Goal: Task Accomplishment & Management: Use online tool/utility

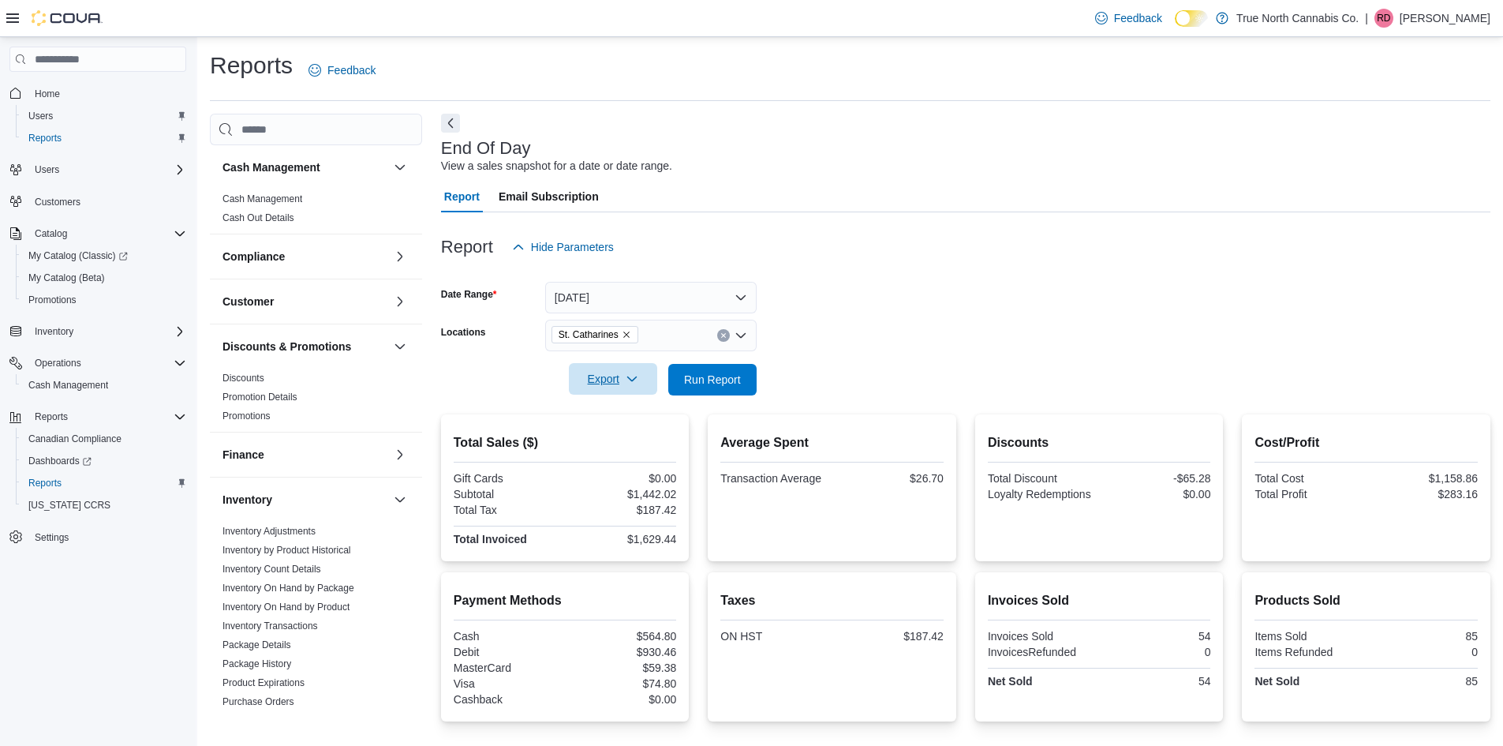
scroll to position [172, 0]
click at [87, 384] on span "Cash Management" at bounding box center [68, 385] width 80 height 13
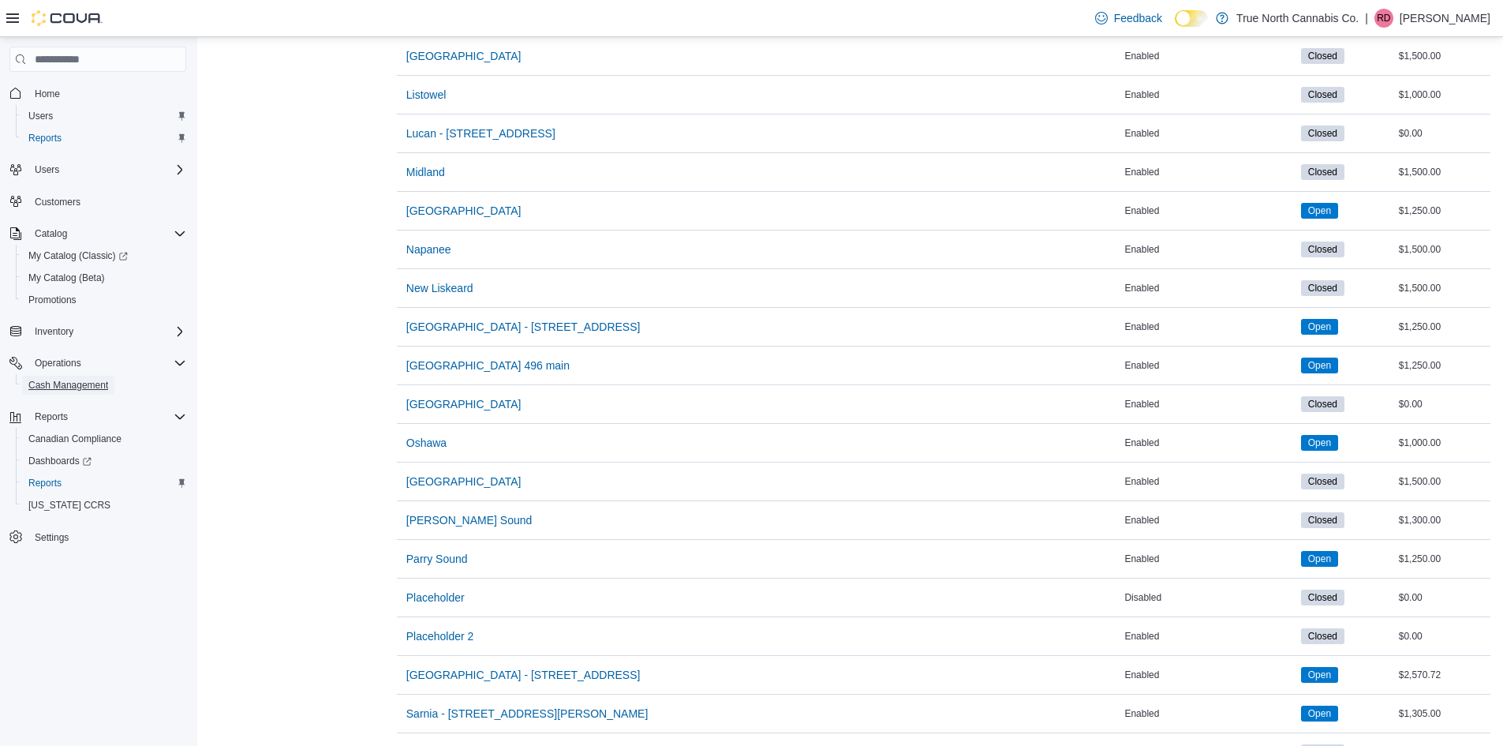
scroll to position [1420, 0]
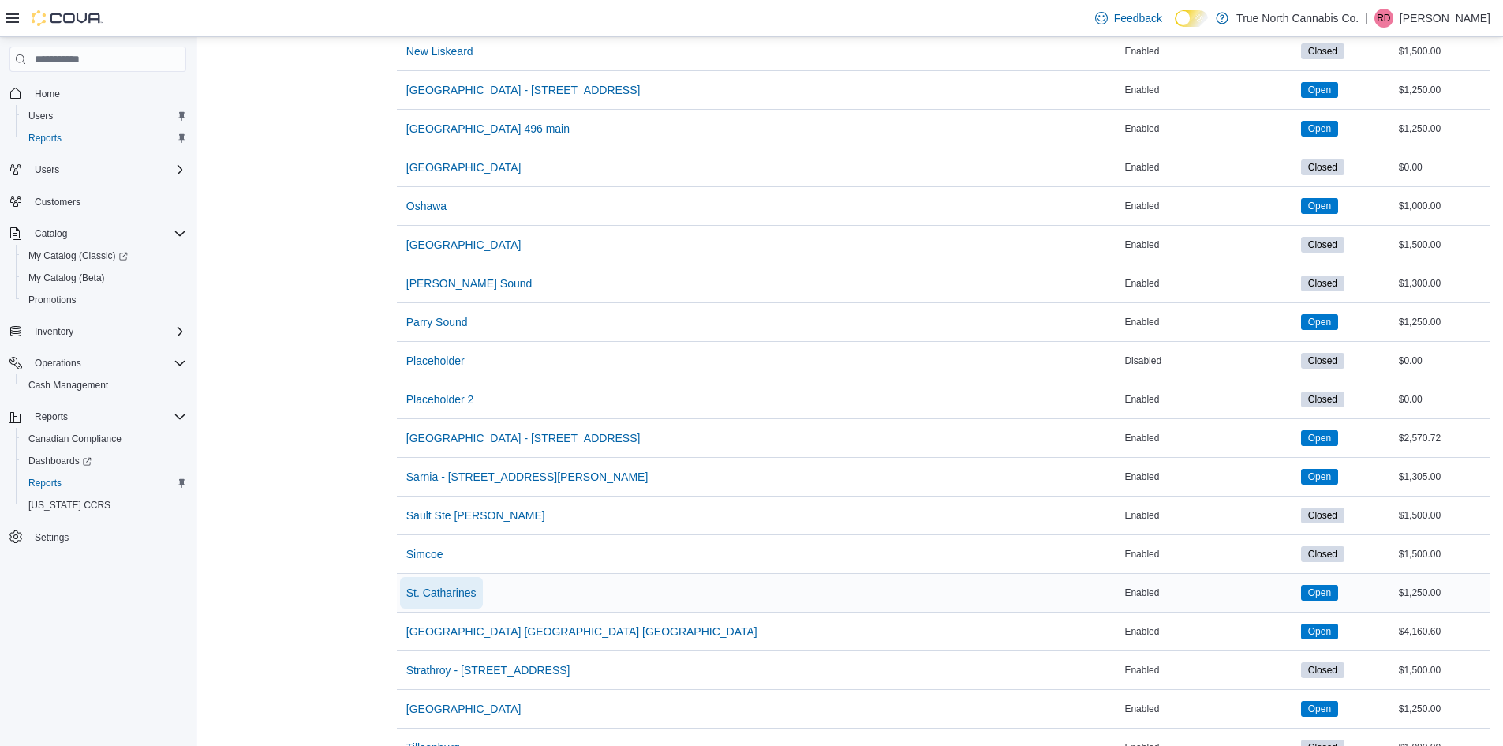
click at [443, 593] on span "St. Catharines" at bounding box center [441, 593] width 70 height 16
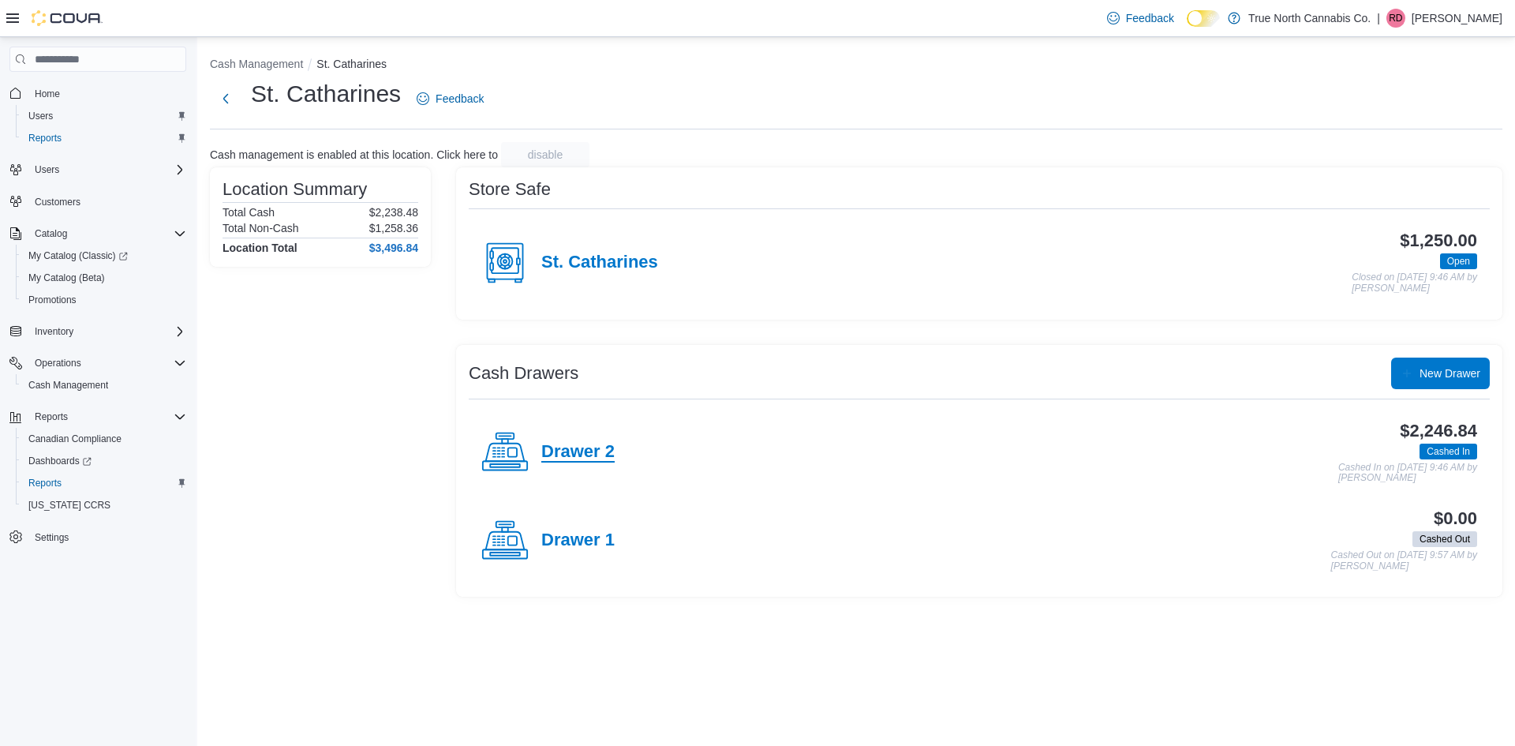
click at [568, 449] on h4 "Drawer 2" at bounding box center [577, 452] width 73 height 21
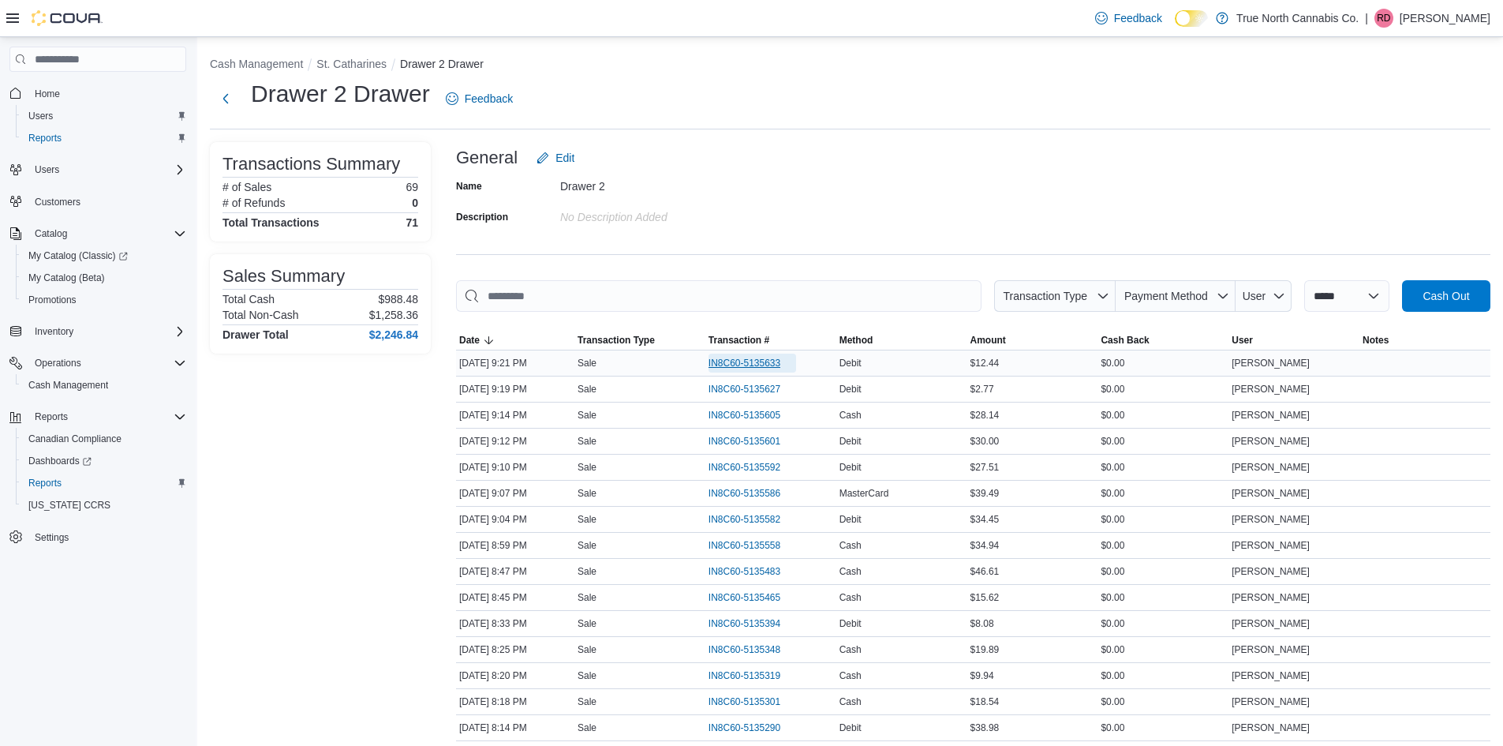
click at [740, 364] on span "IN8C60-5135633" at bounding box center [745, 363] width 72 height 13
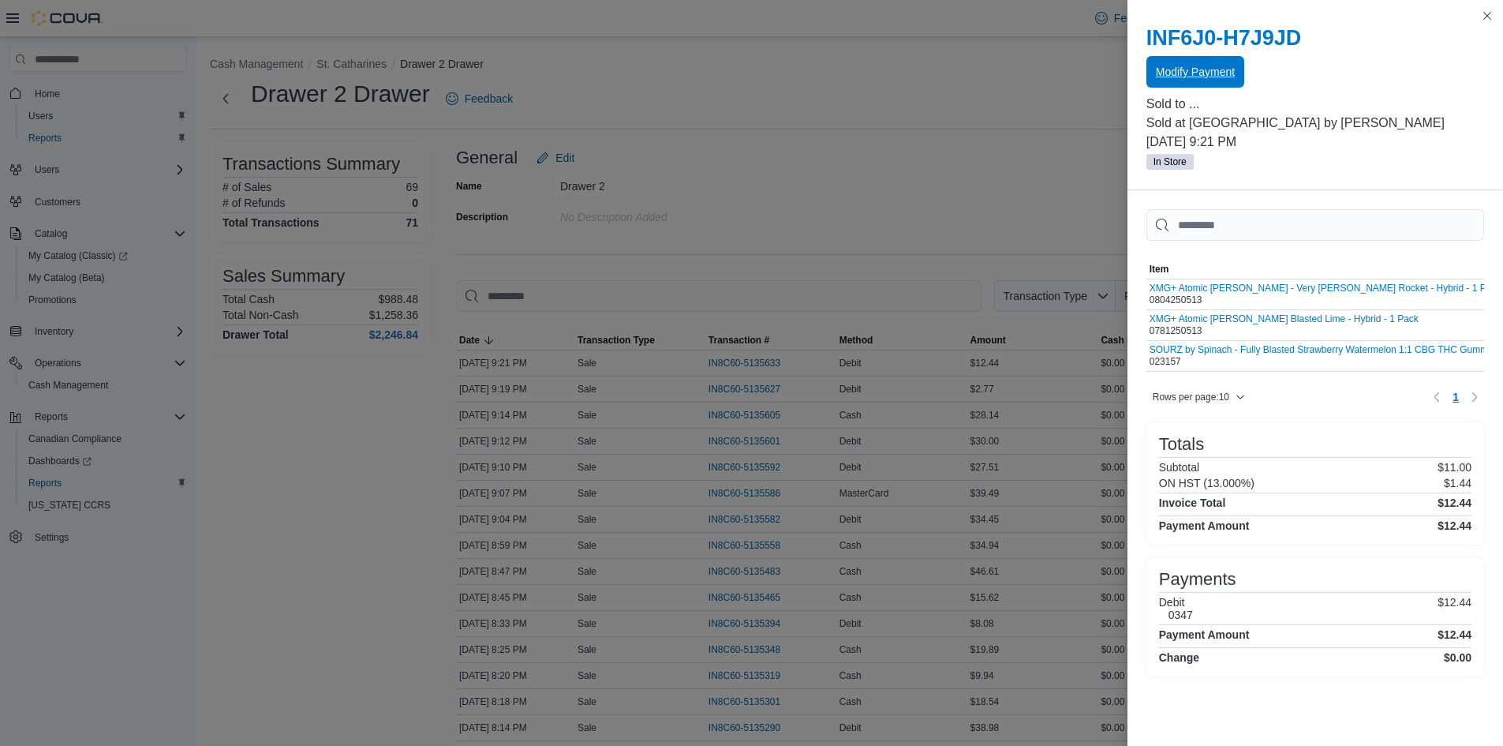
click at [1223, 75] on span "Modify Payment" at bounding box center [1195, 72] width 79 height 16
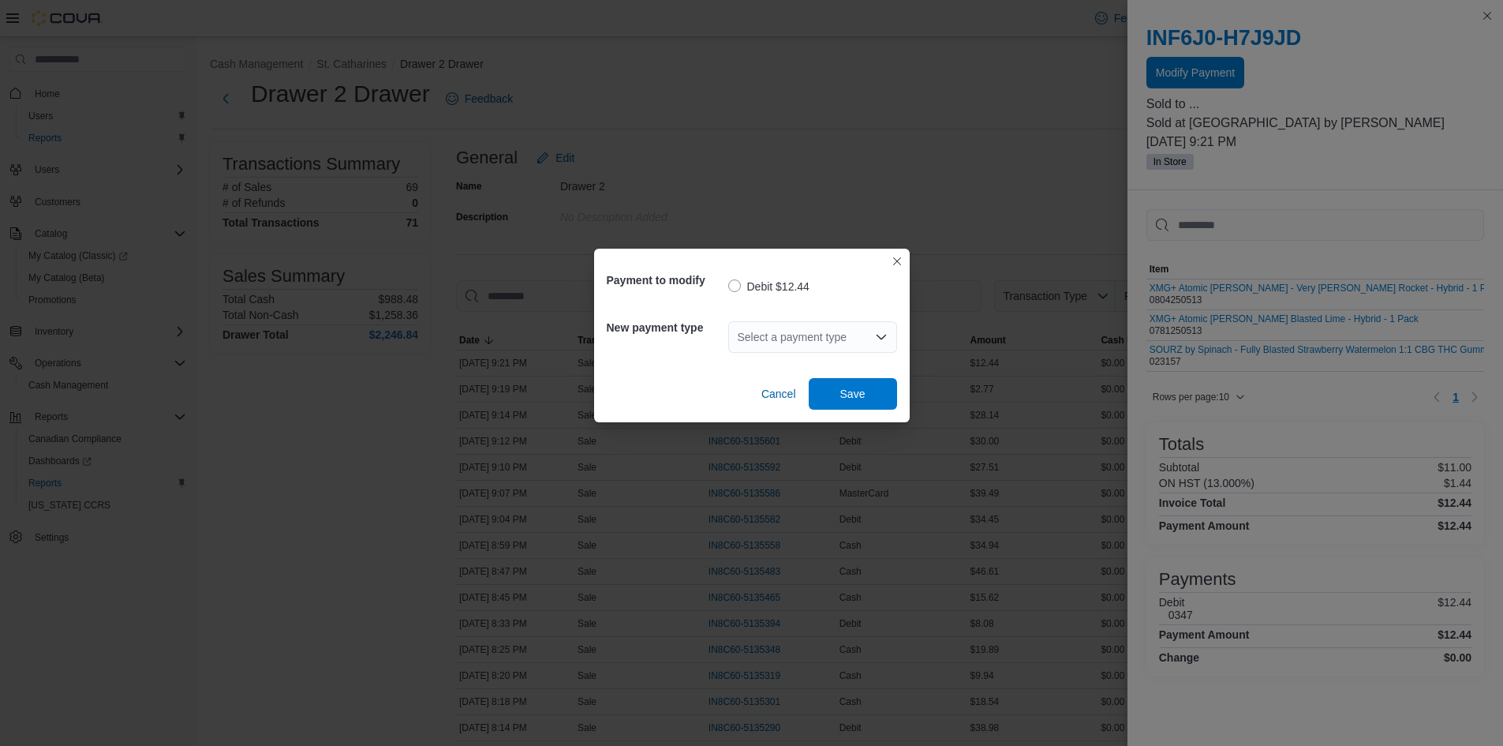
click at [802, 342] on div "Select a payment type" at bounding box center [812, 337] width 169 height 32
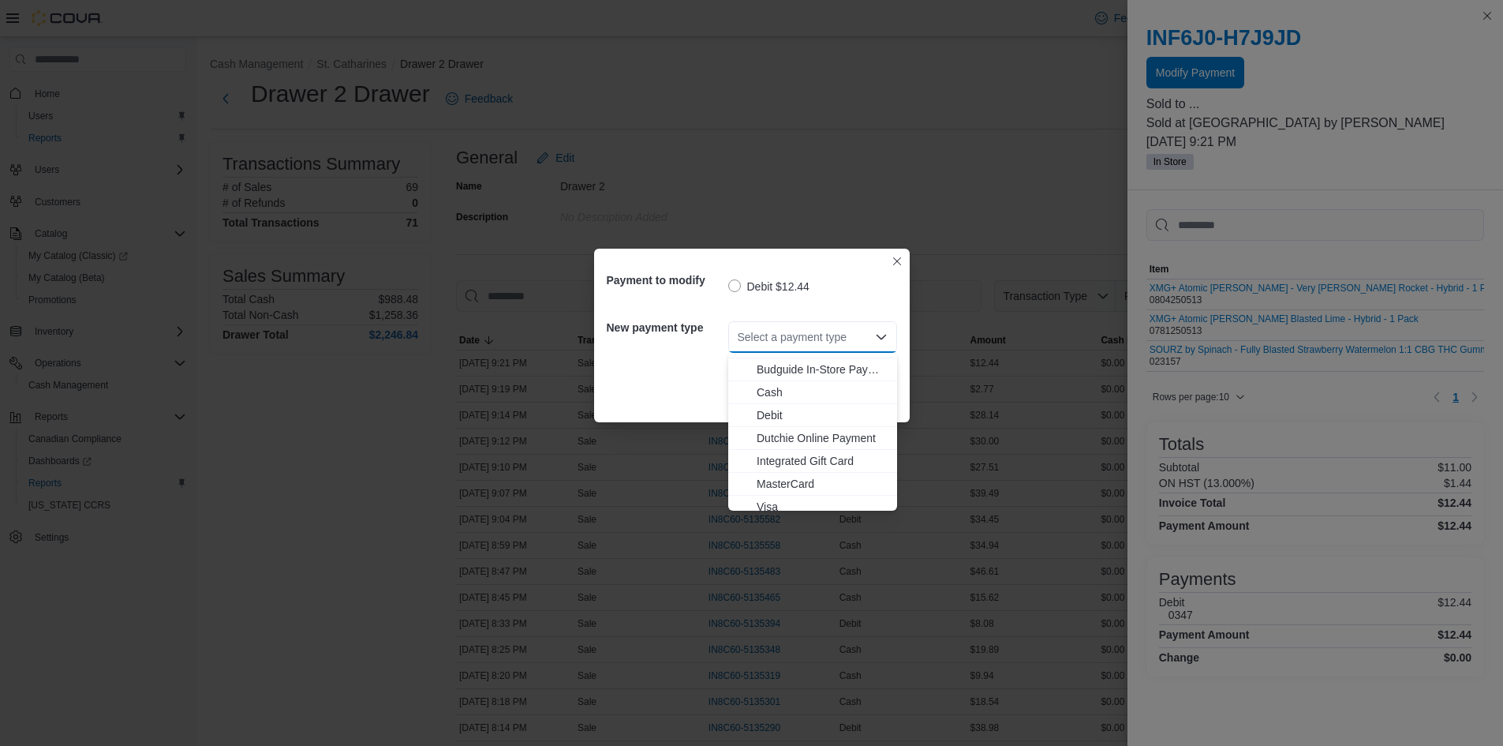
scroll to position [25, 0]
click at [754, 495] on span "Visa" at bounding box center [813, 499] width 150 height 16
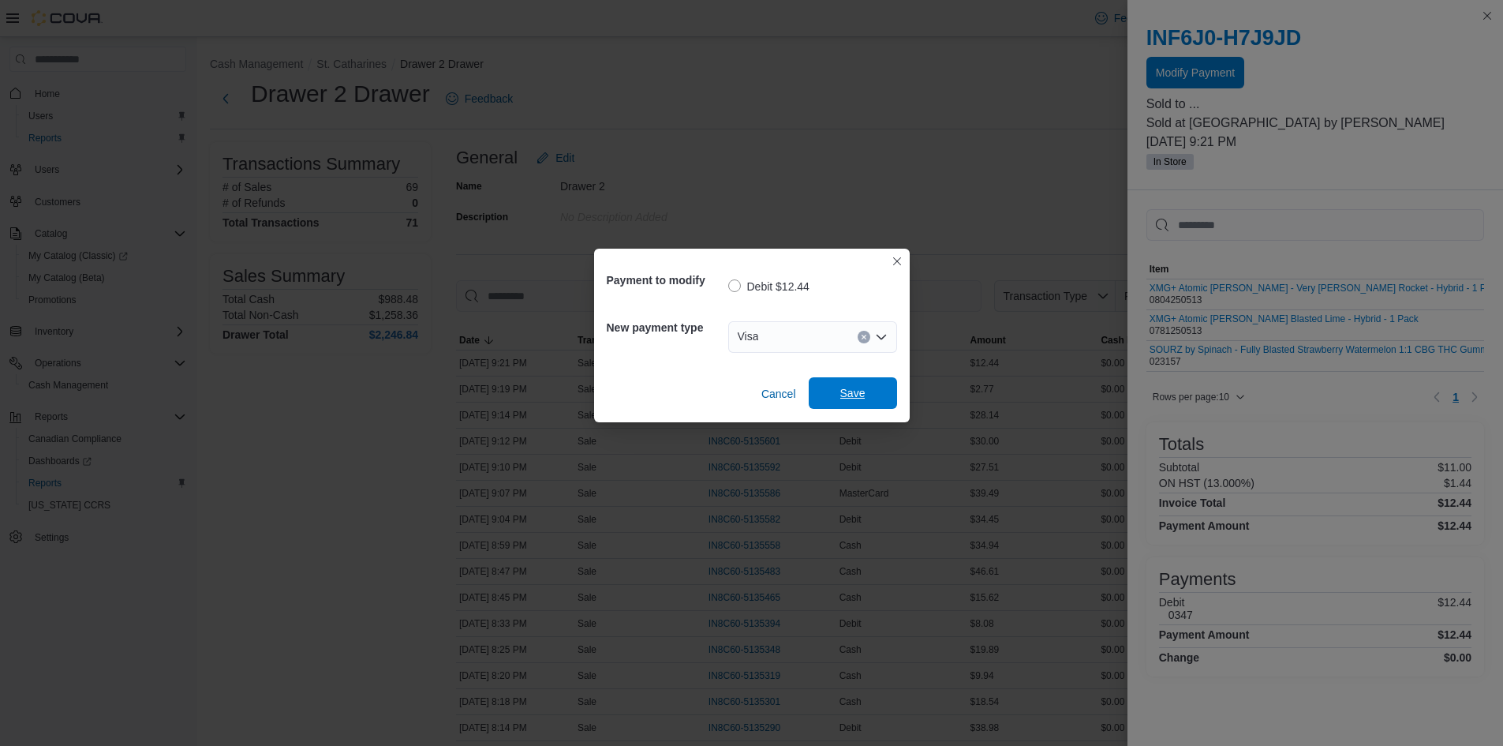
click at [844, 401] on span "Save" at bounding box center [852, 393] width 25 height 16
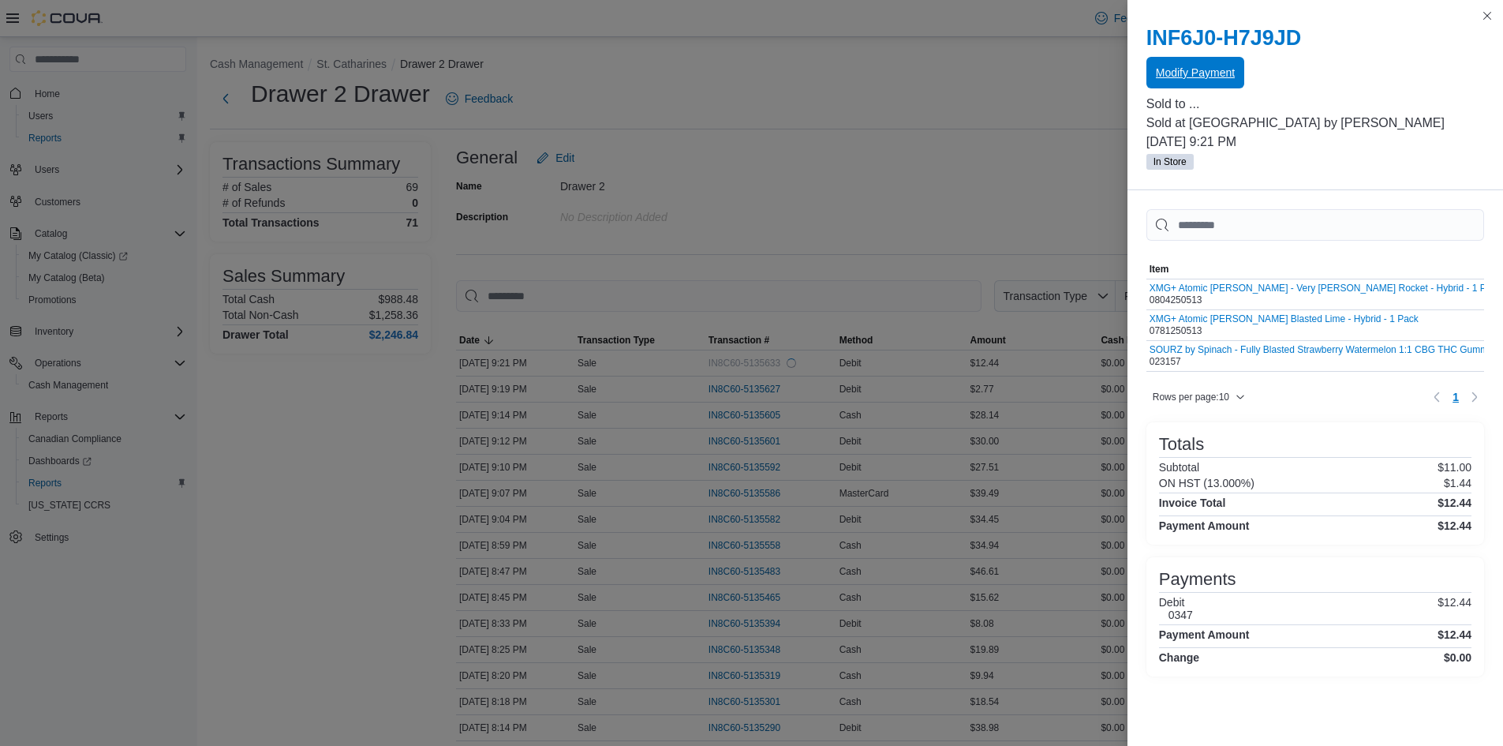
scroll to position [0, 0]
